Goal: Information Seeking & Learning: Learn about a topic

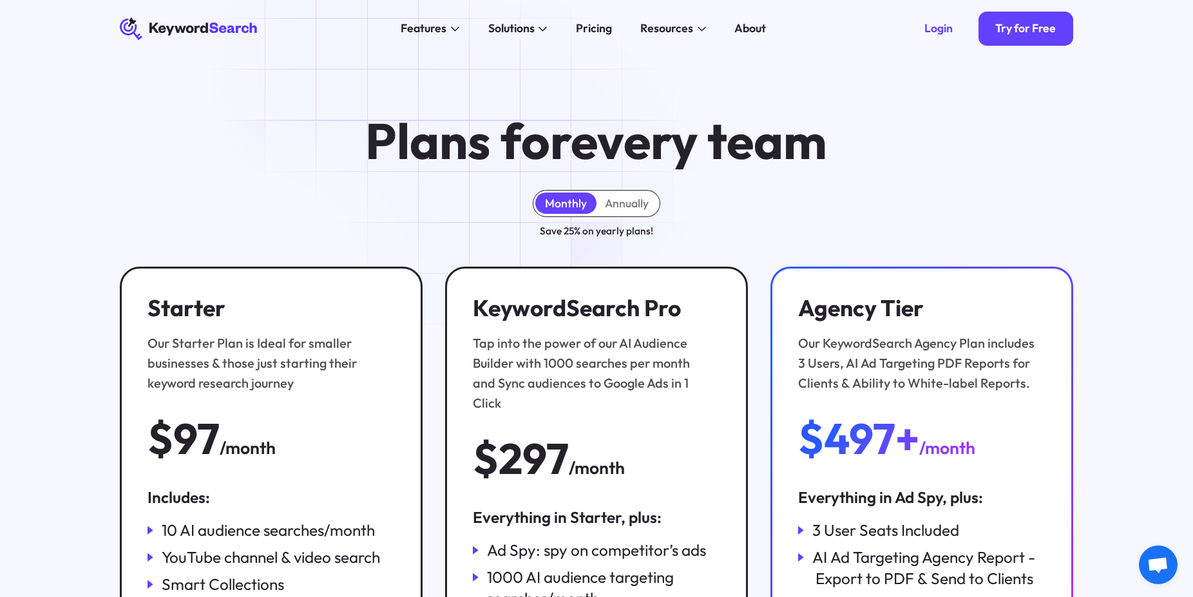
click at [507, 79] on div "Plans for every team Monthly Annually Save 25% on yearly plans! Starter Our Sta…" at bounding box center [596, 432] width 1193 height 751
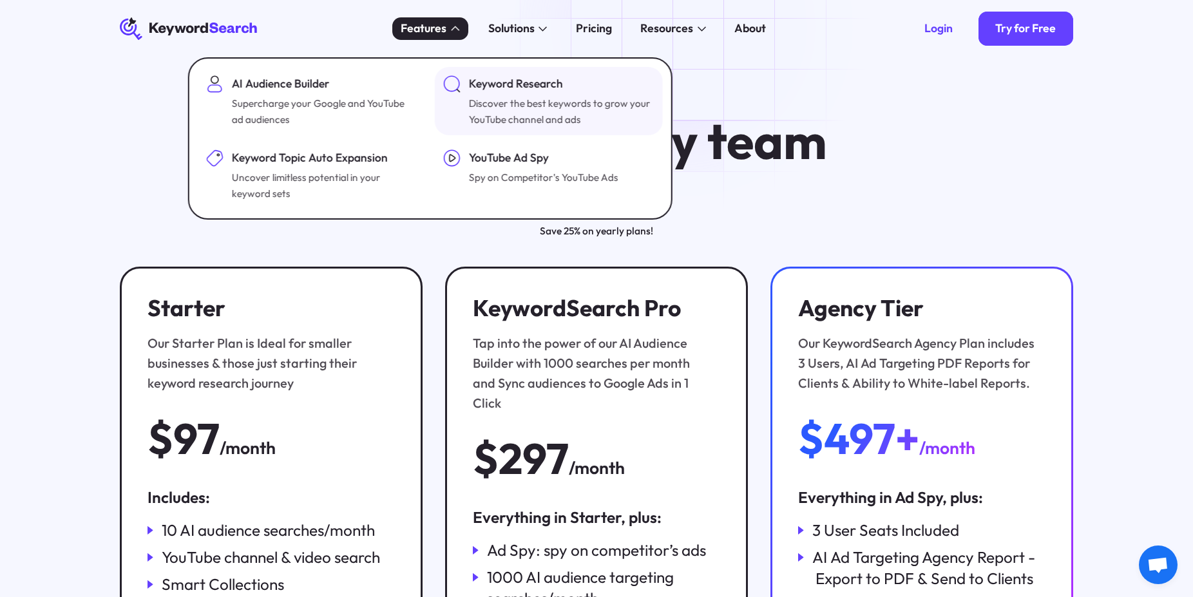
click at [509, 89] on div "Keyword Research" at bounding box center [560, 83] width 182 height 17
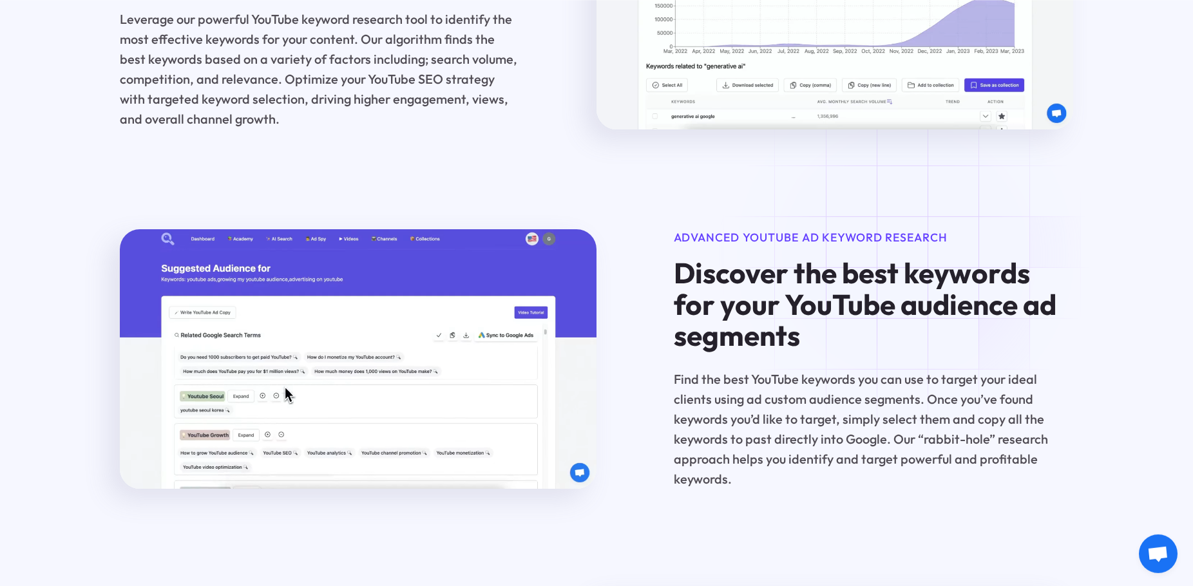
scroll to position [1243, 0]
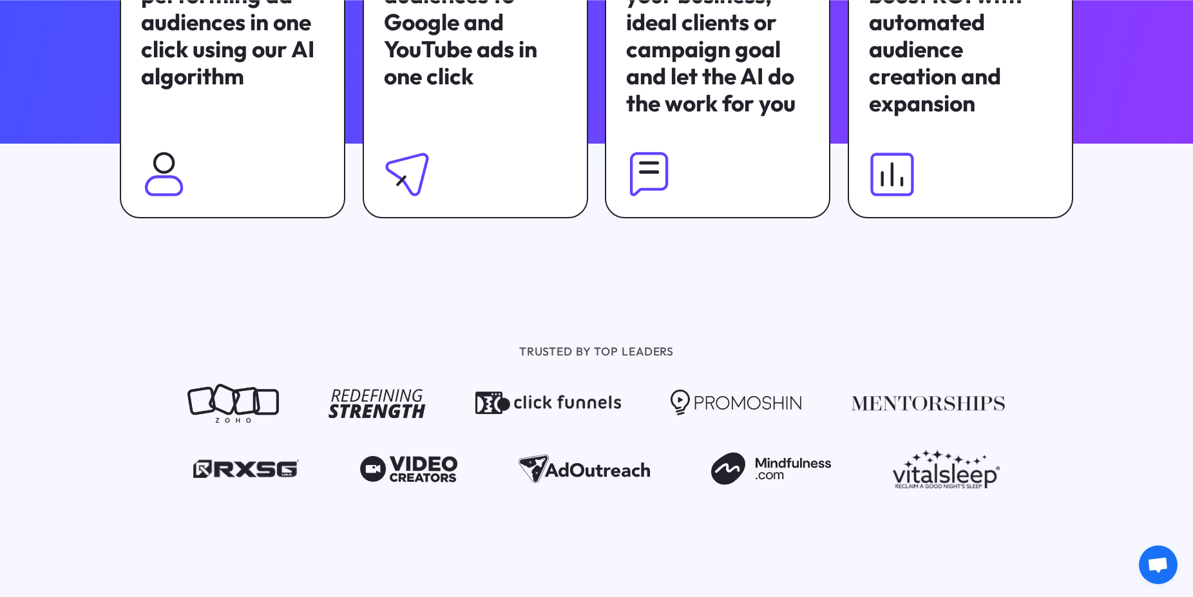
scroll to position [1093, 0]
